Goal: Transaction & Acquisition: Purchase product/service

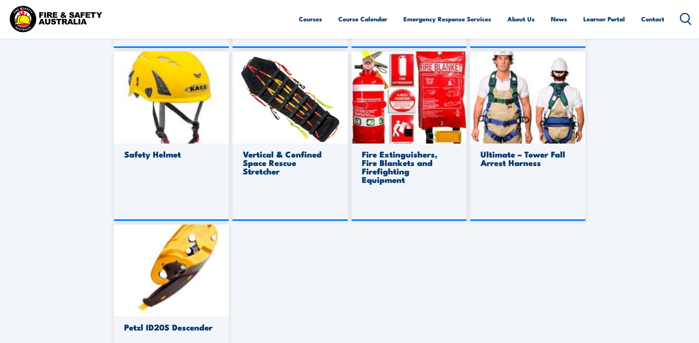
scroll to position [516, 0]
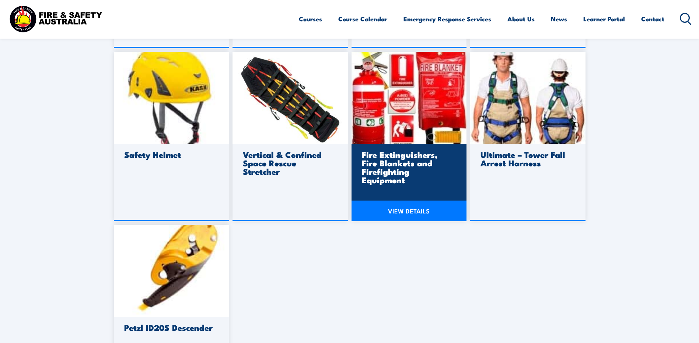
click at [404, 212] on link "VIEW DETAILS" at bounding box center [408, 211] width 115 height 21
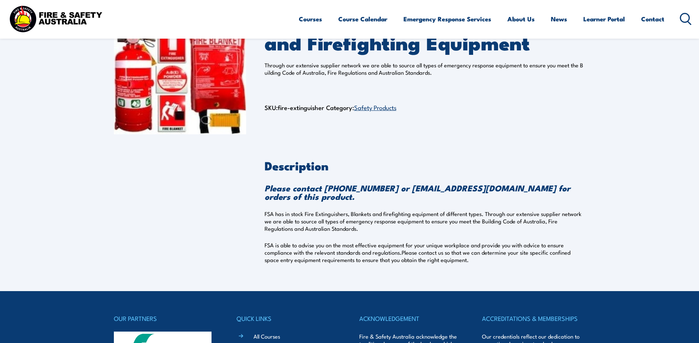
scroll to position [74, 0]
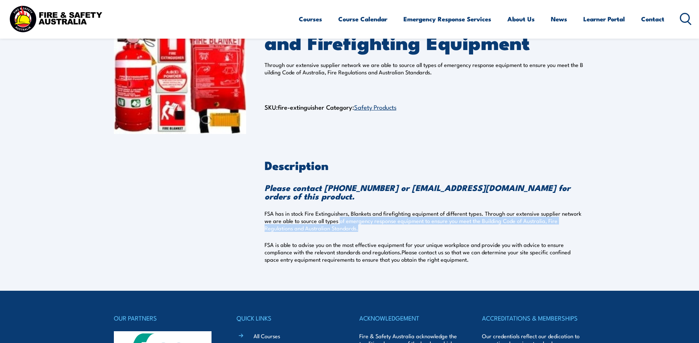
drag, startPoint x: 345, startPoint y: 223, endPoint x: 414, endPoint y: 229, distance: 68.7
click at [414, 229] on p "FSA has in stock Fire Extinguishers, Blankets and firefighting equipment of dif…" at bounding box center [424, 221] width 321 height 22
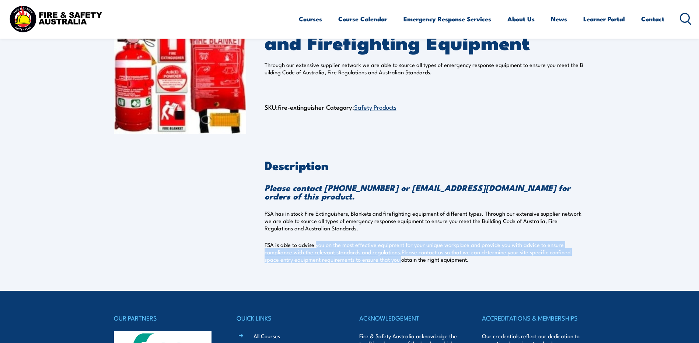
drag, startPoint x: 316, startPoint y: 247, endPoint x: 384, endPoint y: 257, distance: 69.0
click at [384, 257] on p "FSA is able to advise you on the most effective equipment for your unique workp…" at bounding box center [424, 252] width 321 height 22
drag, startPoint x: 384, startPoint y: 257, endPoint x: 453, endPoint y: 254, distance: 68.9
click at [453, 254] on p "FSA is able to advise you on the most effective equipment for your unique workp…" at bounding box center [424, 252] width 321 height 22
drag, startPoint x: 283, startPoint y: 243, endPoint x: 574, endPoint y: 257, distance: 291.2
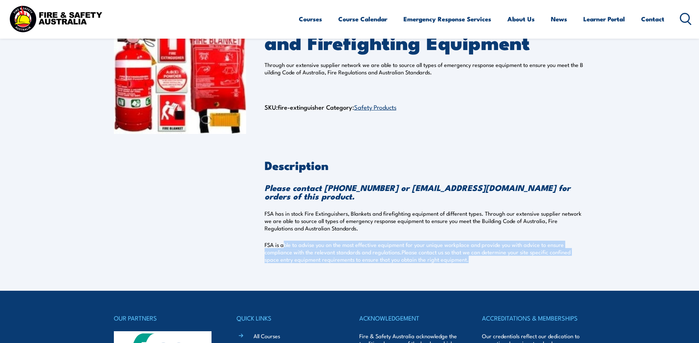
click at [574, 257] on p "FSA is able to advise you on the most effective equipment for your unique workp…" at bounding box center [424, 252] width 321 height 22
drag, startPoint x: 574, startPoint y: 257, endPoint x: 448, endPoint y: 253, distance: 125.6
click at [448, 253] on p "FSA is able to advise you on the most effective equipment for your unique workp…" at bounding box center [424, 252] width 321 height 22
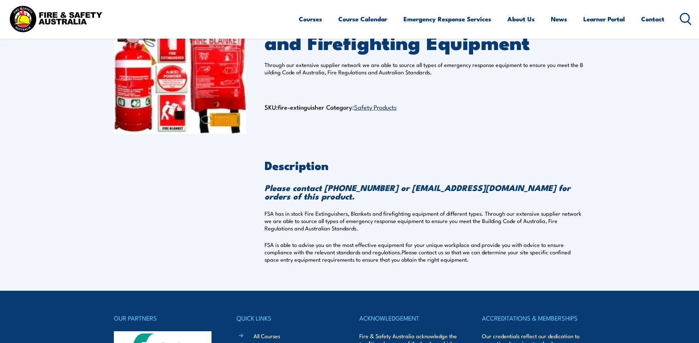
scroll to position [0, 0]
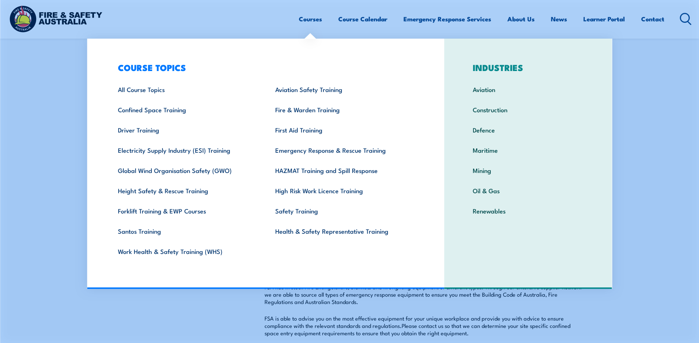
click at [696, 132] on section "Fire Extinguishers, Fire Blankets and Firefighting Equipment Through our extens…" at bounding box center [349, 217] width 699 height 293
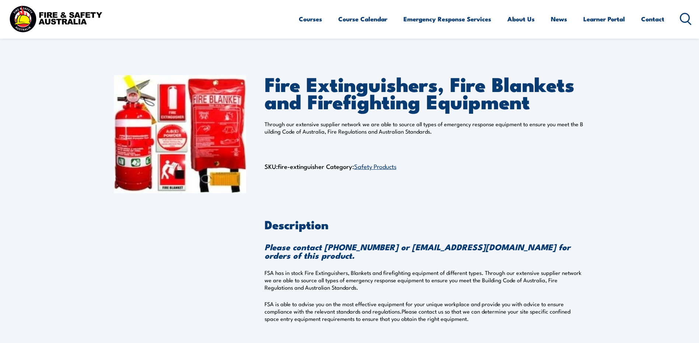
scroll to position [13, 0]
